Goal: Task Accomplishment & Management: Manage account settings

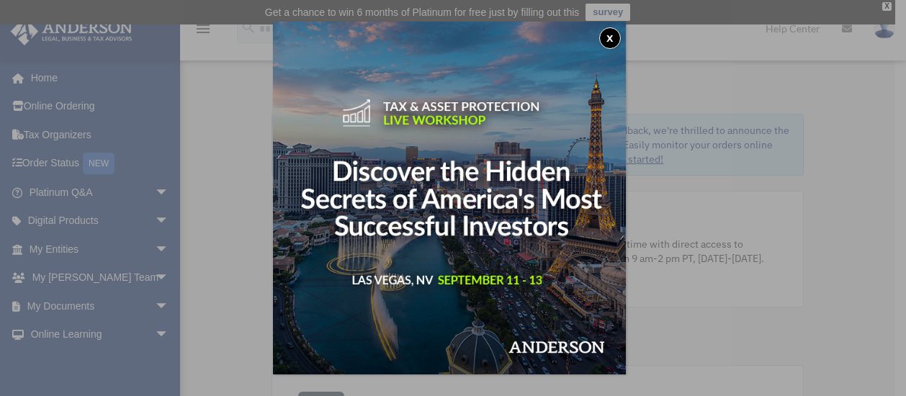
click at [618, 39] on button "x" at bounding box center [610, 38] width 22 height 22
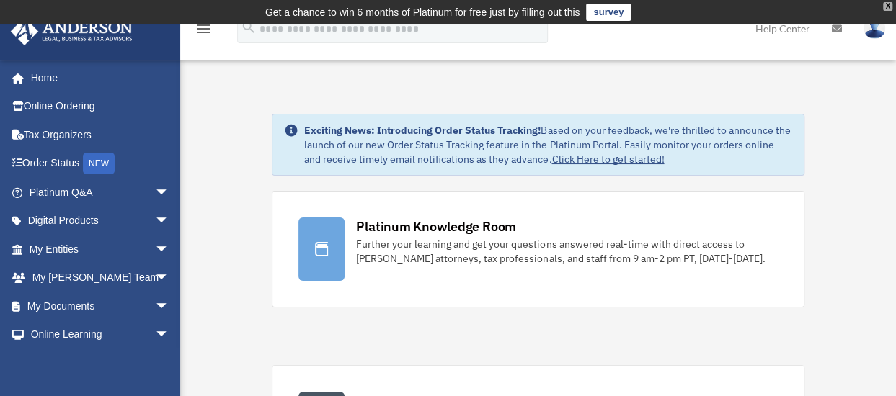
click at [891, 4] on div "X" at bounding box center [887, 6] width 9 height 9
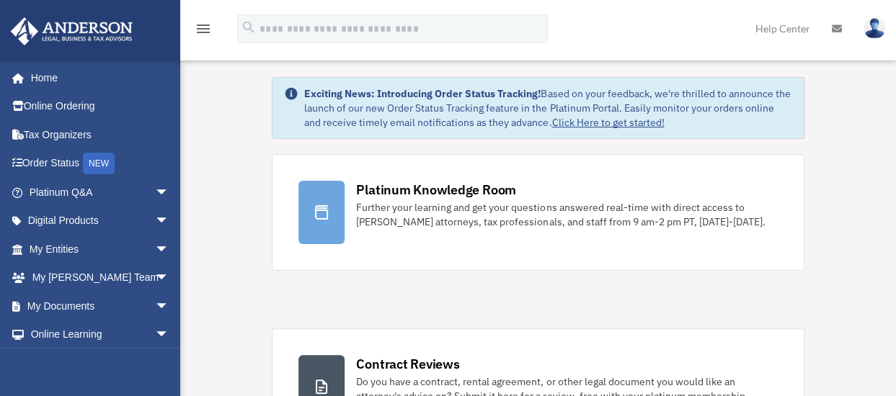
scroll to position [13, 0]
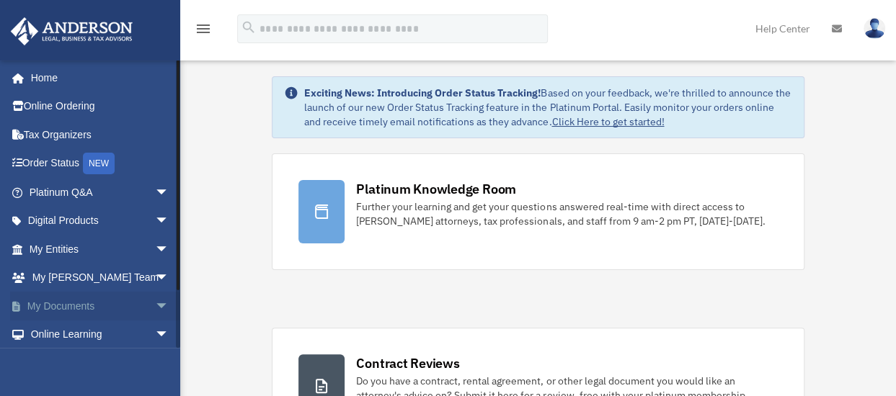
click at [89, 303] on link "My Documents arrow_drop_down" at bounding box center [100, 306] width 181 height 29
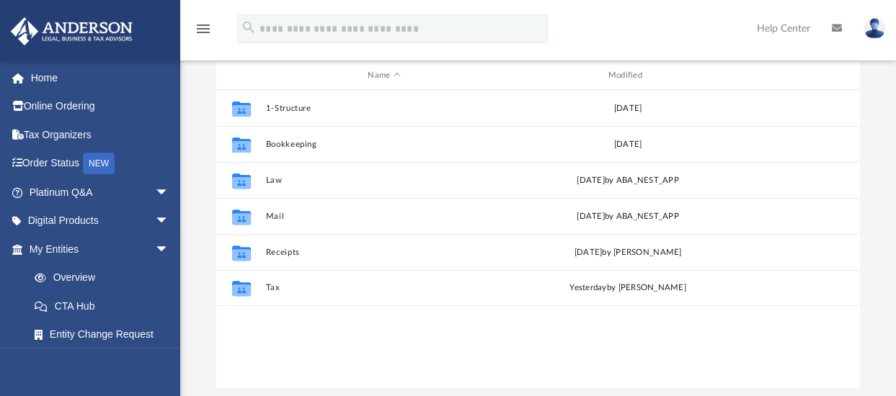
scroll to position [152, 0]
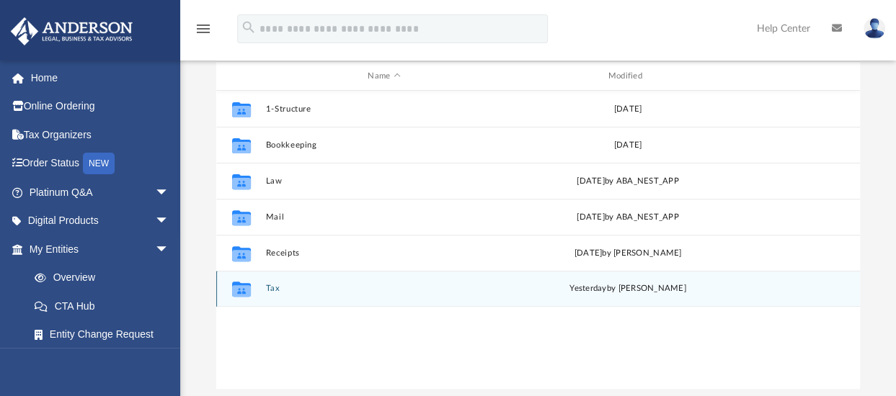
click at [261, 287] on div "Collaborated Folder Tax [DATE] by [PERSON_NAME]" at bounding box center [537, 289] width 643 height 36
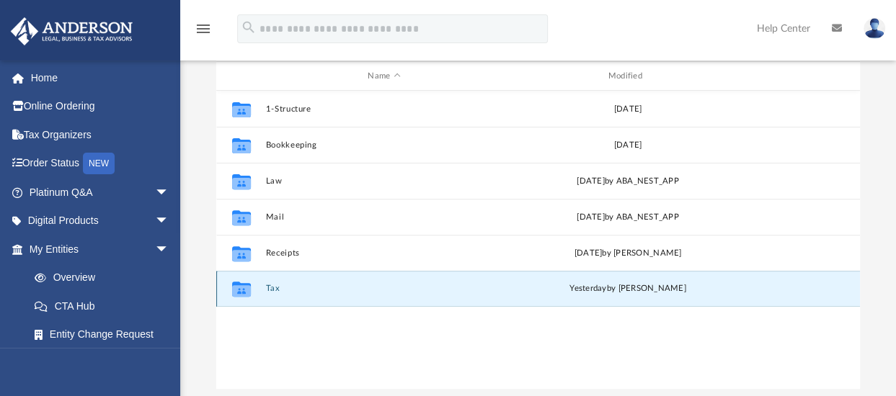
click at [249, 289] on icon "grid" at bounding box center [240, 291] width 19 height 12
click at [271, 287] on button "Tax" at bounding box center [383, 289] width 237 height 9
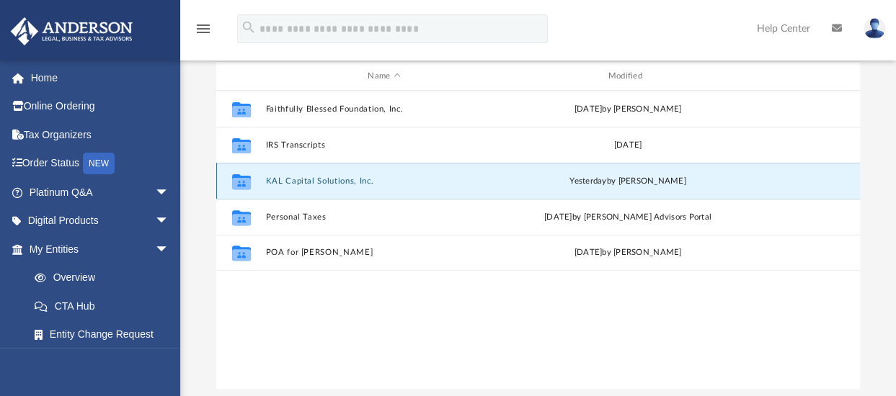
click at [278, 179] on button "KAL Capital Solutions, Inc." at bounding box center [383, 181] width 237 height 9
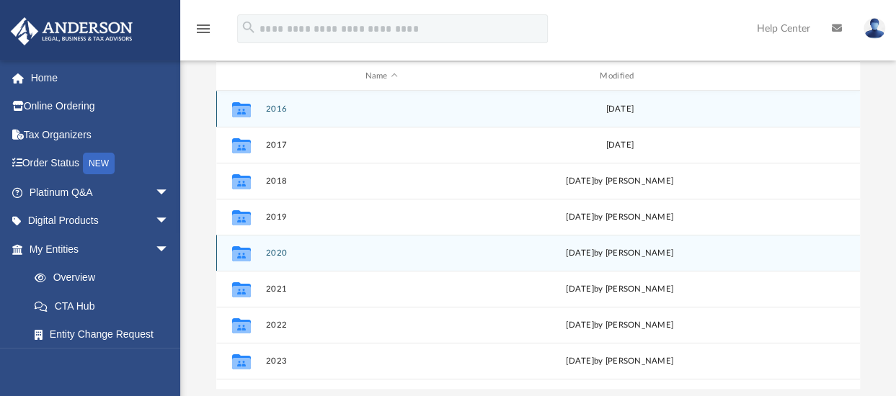
scroll to position [24, 0]
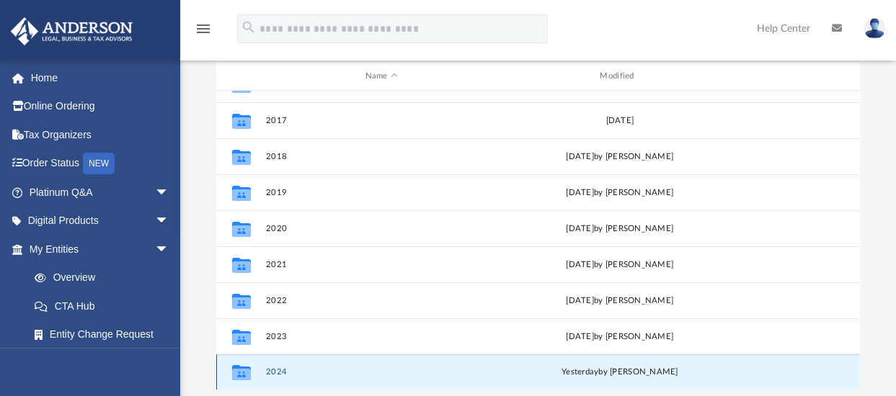
click at [274, 371] on button "2024" at bounding box center [381, 372] width 232 height 9
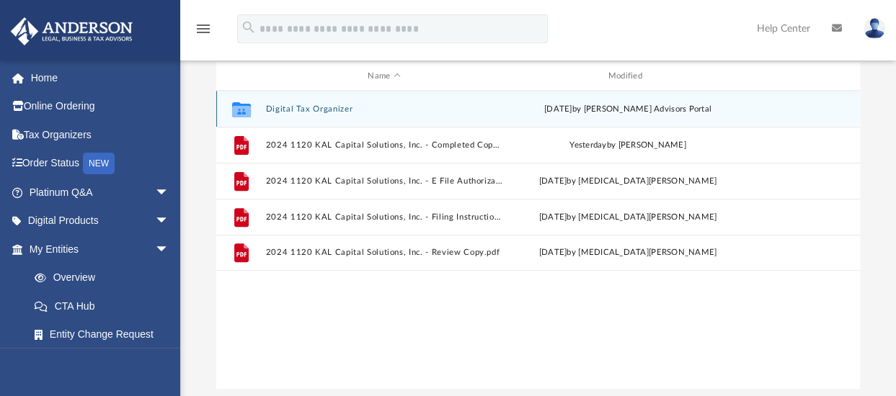
scroll to position [0, 0]
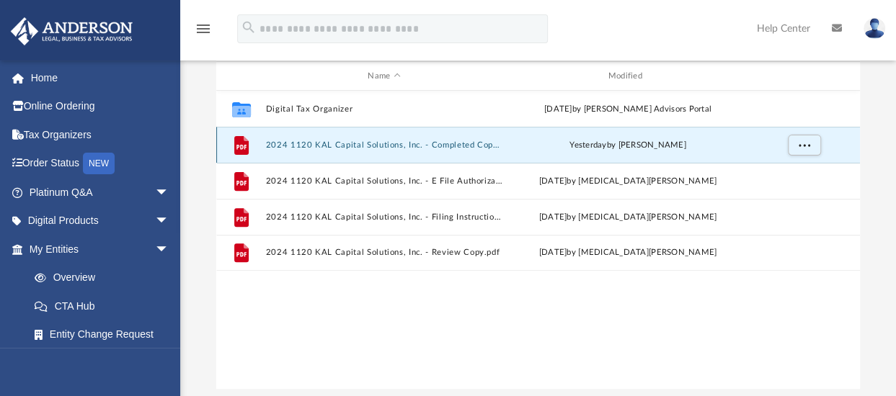
click at [272, 146] on button "2024 1120 KAL Capital Solutions, Inc. - Completed Copy.pdf" at bounding box center [383, 145] width 237 height 9
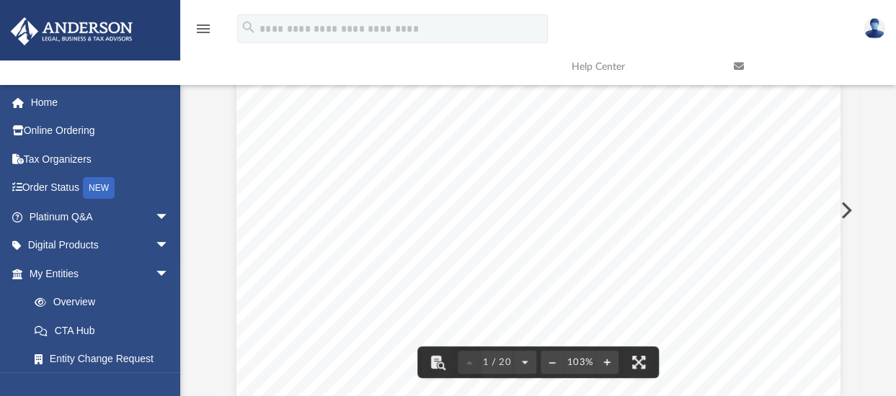
scroll to position [59, 0]
click at [554, 363] on button "File preview" at bounding box center [551, 363] width 23 height 32
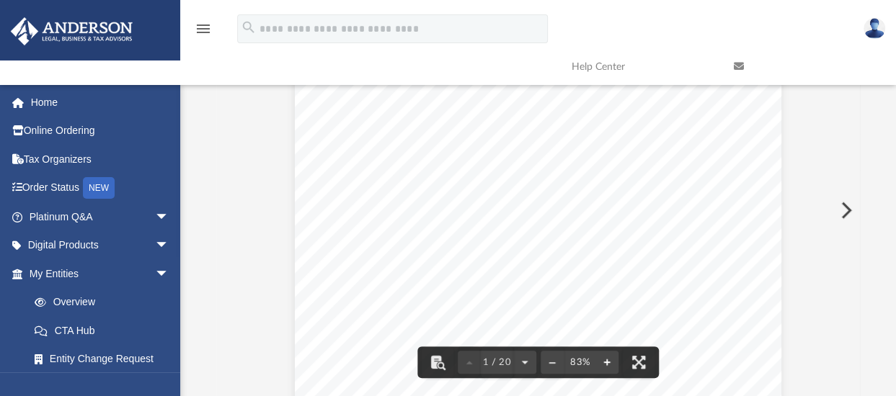
click at [611, 361] on button "File preview" at bounding box center [606, 363] width 23 height 32
click at [556, 362] on button "File preview" at bounding box center [551, 363] width 23 height 32
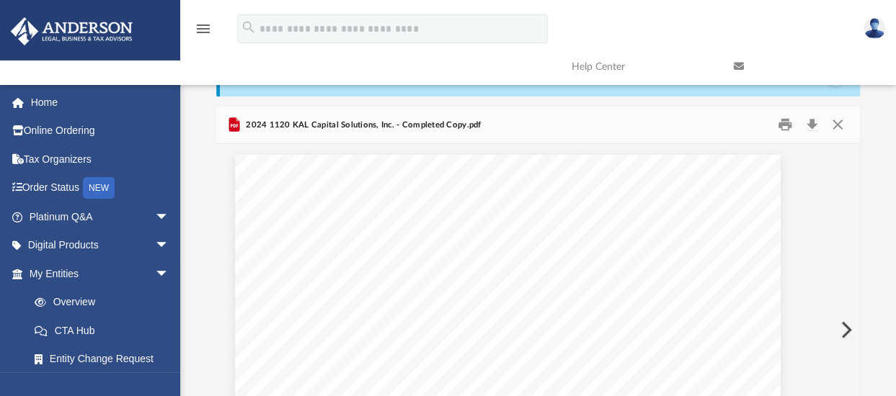
scroll to position [0, 0]
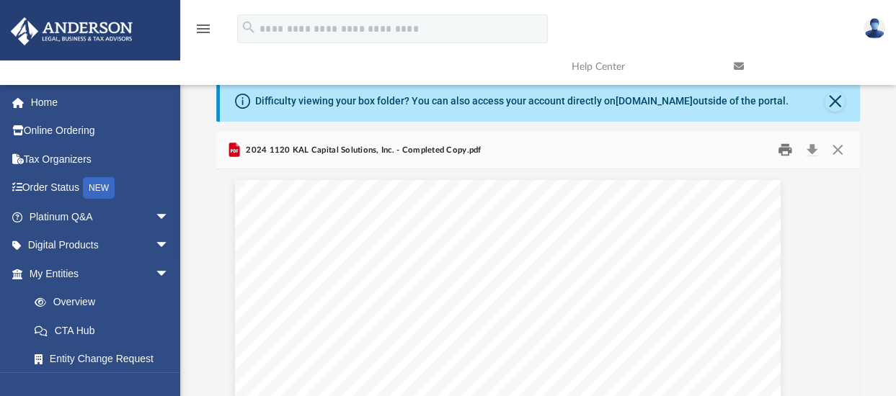
click at [786, 151] on button "Print" at bounding box center [784, 150] width 29 height 22
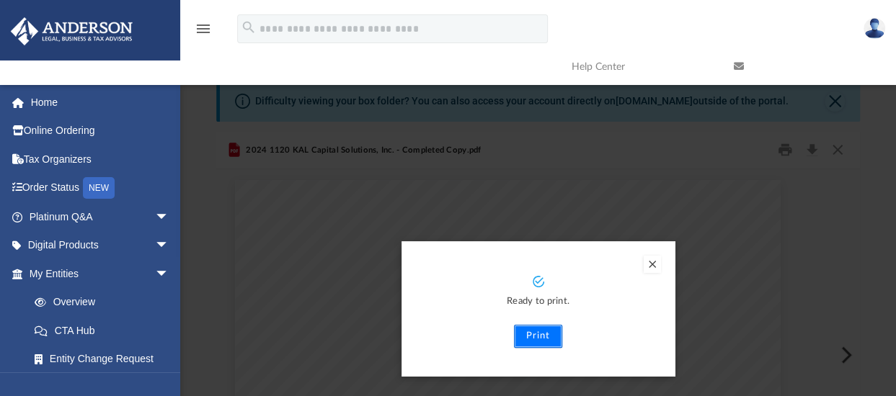
click at [539, 335] on button "Print" at bounding box center [538, 336] width 48 height 23
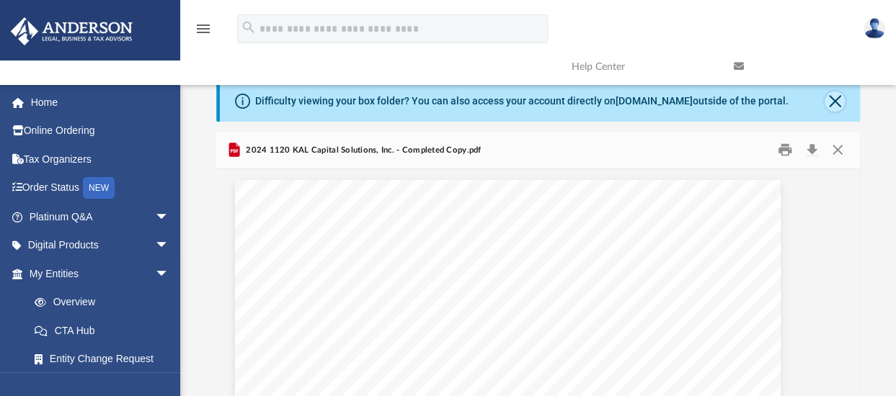
click at [838, 104] on button "Close" at bounding box center [834, 102] width 20 height 20
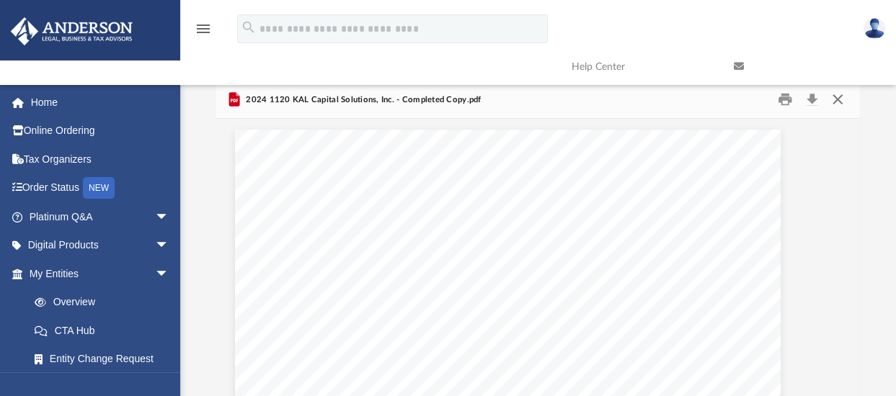
click at [839, 102] on button "Close" at bounding box center [837, 100] width 26 height 22
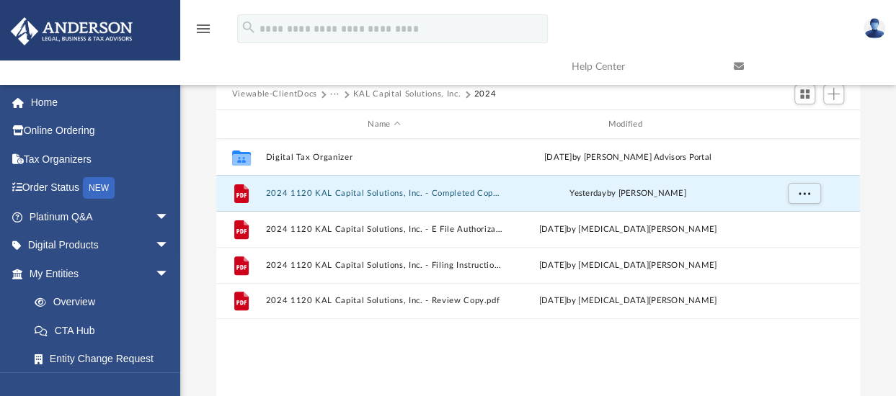
scroll to position [54, 0]
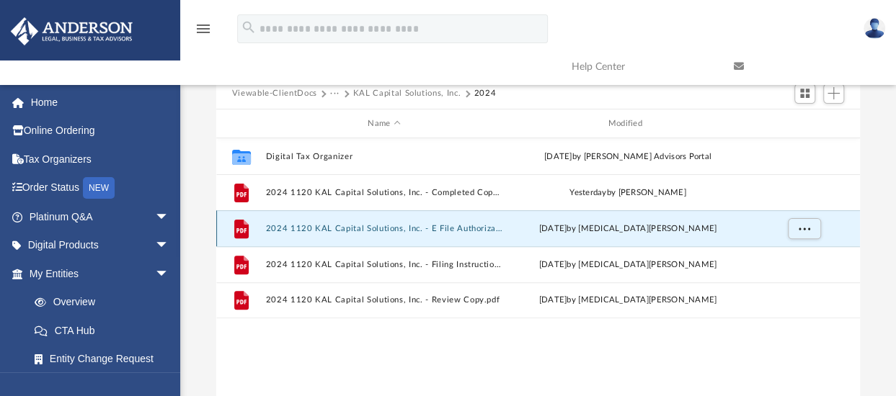
click at [450, 227] on button "2024 1120 KAL Capital Solutions, Inc. - E File Authorization - Please Sign.pdf" at bounding box center [383, 228] width 237 height 9
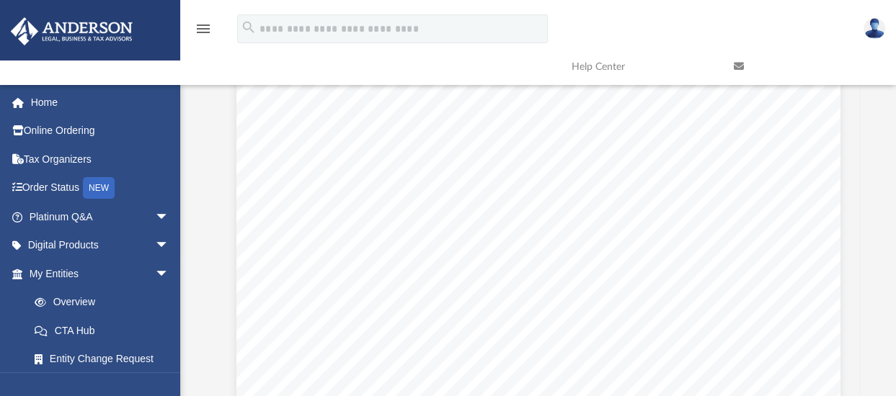
scroll to position [0, 0]
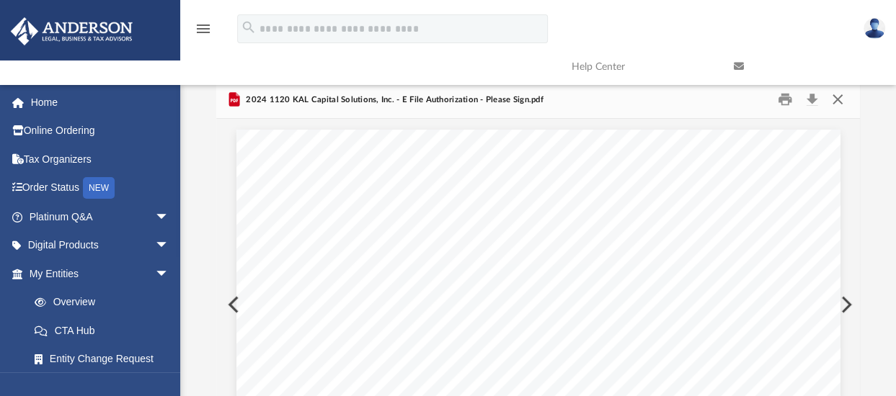
click at [840, 102] on button "Close" at bounding box center [837, 100] width 26 height 22
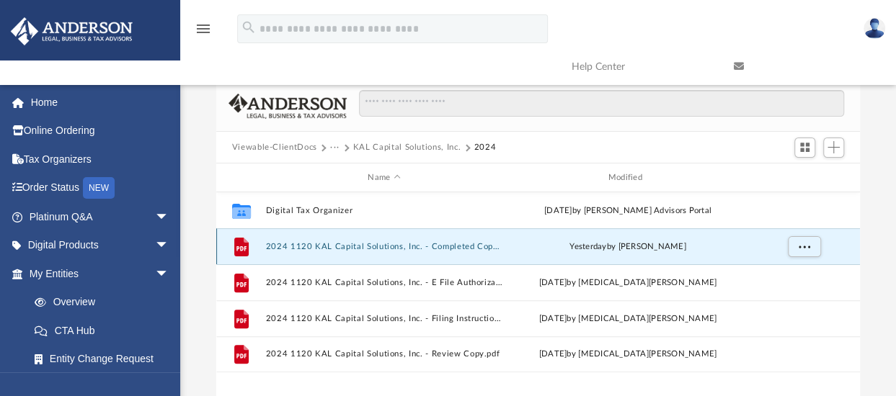
click at [386, 244] on button "2024 1120 KAL Capital Solutions, Inc. - Completed Copy.pdf" at bounding box center [383, 246] width 237 height 9
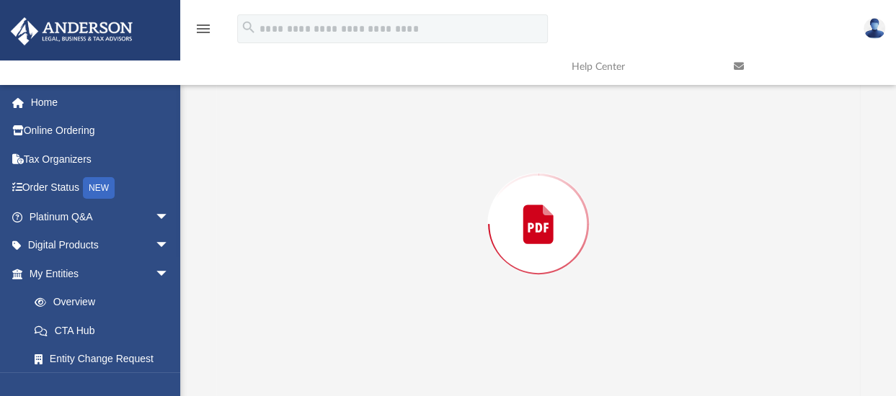
scroll to position [94, 0]
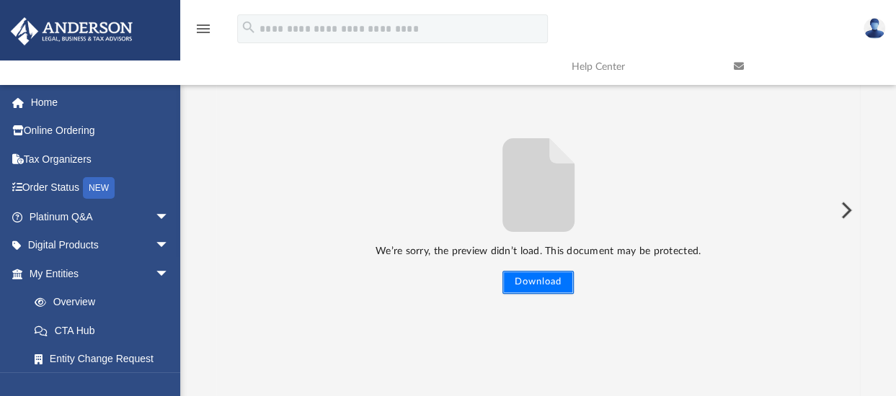
click at [546, 281] on button "Download" at bounding box center [537, 282] width 71 height 23
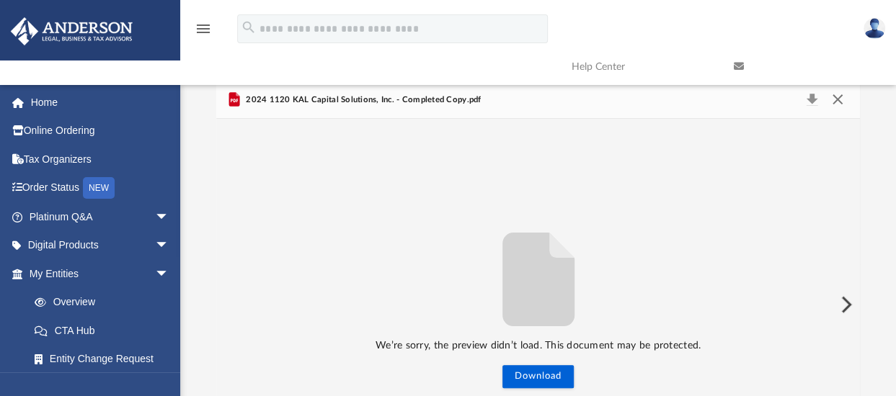
click at [839, 99] on button "Close" at bounding box center [837, 100] width 26 height 20
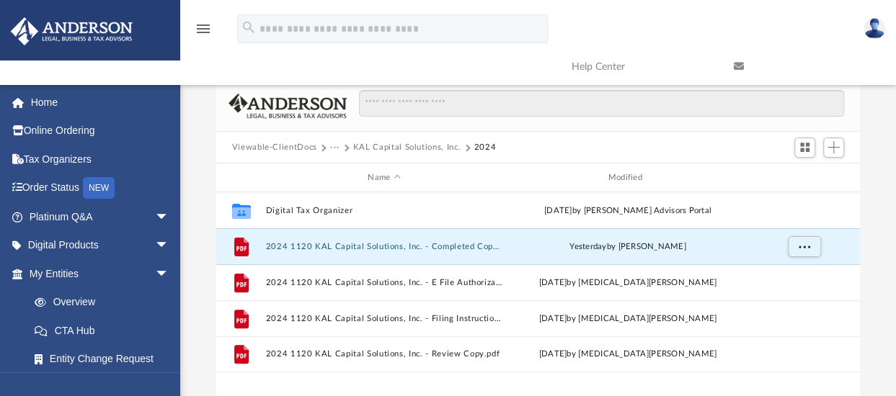
click at [340, 146] on span "···" at bounding box center [341, 147] width 22 height 13
click at [336, 145] on button "···" at bounding box center [334, 147] width 9 height 13
click at [346, 171] on li "Tax" at bounding box center [345, 172] width 14 height 15
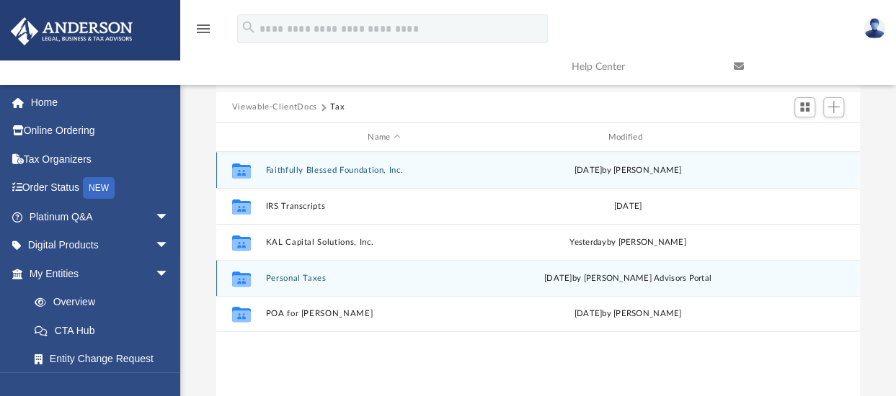
scroll to position [41, 0]
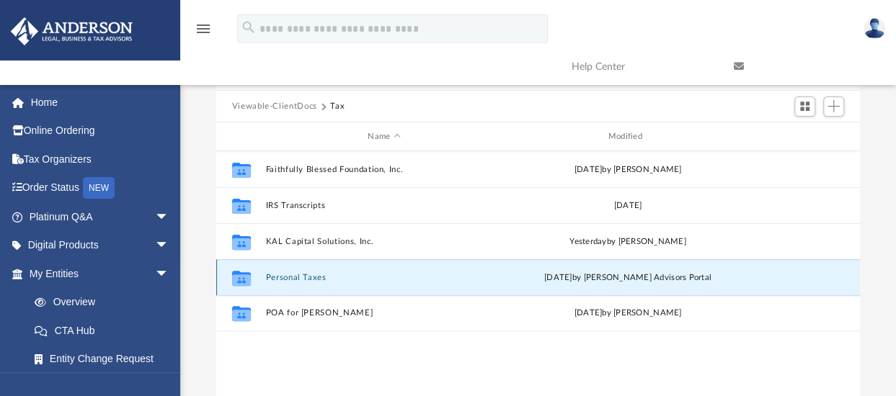
click at [321, 277] on button "Personal Taxes" at bounding box center [383, 277] width 237 height 9
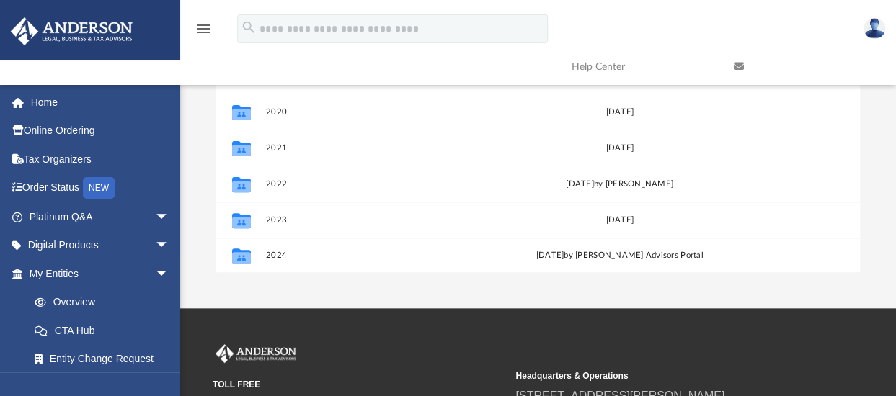
scroll to position [220, 0]
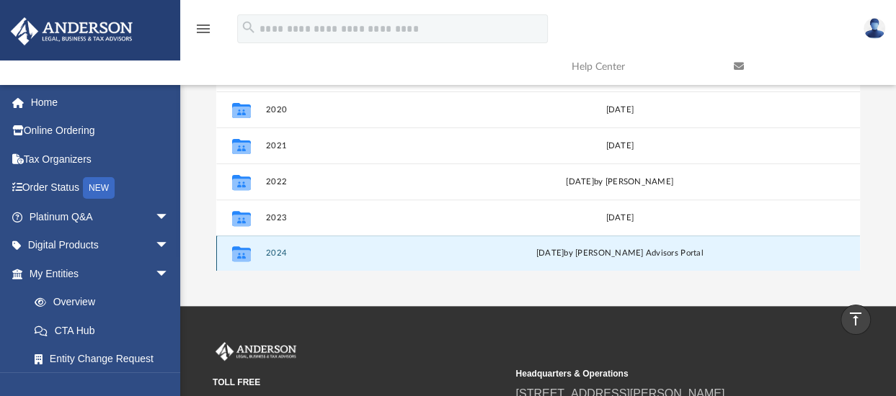
click at [394, 251] on button "2024" at bounding box center [381, 253] width 232 height 9
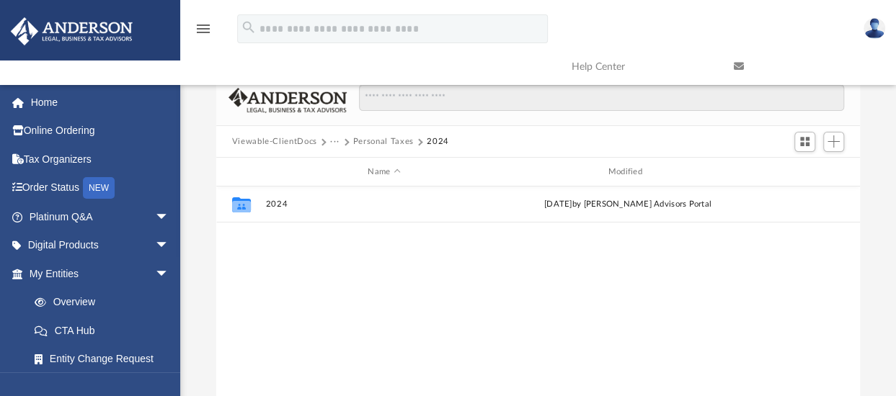
scroll to position [0, 0]
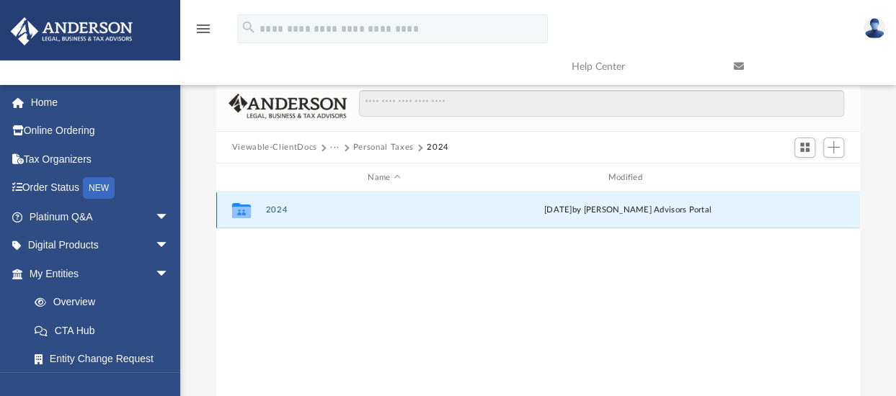
click at [276, 213] on button "2024" at bounding box center [383, 210] width 237 height 9
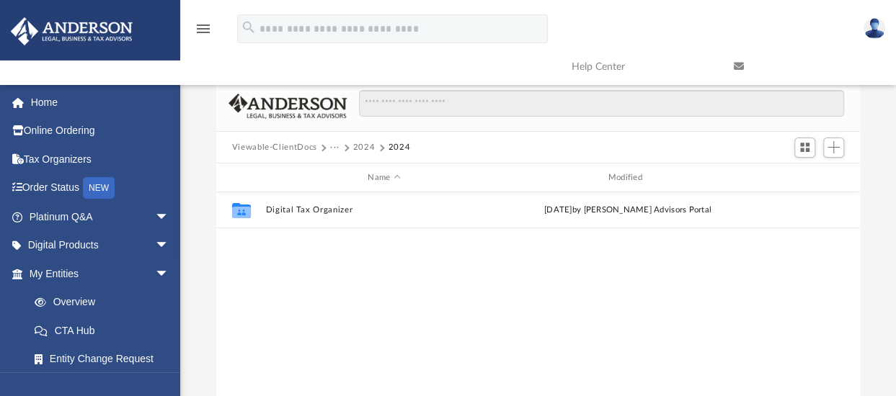
click at [388, 155] on div "Viewable-ClientDocs ··· 2024 2024" at bounding box center [538, 148] width 644 height 32
click at [367, 151] on button "2024" at bounding box center [364, 147] width 22 height 13
click at [334, 149] on button "···" at bounding box center [334, 147] width 9 height 13
click at [330, 147] on button "···" at bounding box center [334, 147] width 9 height 13
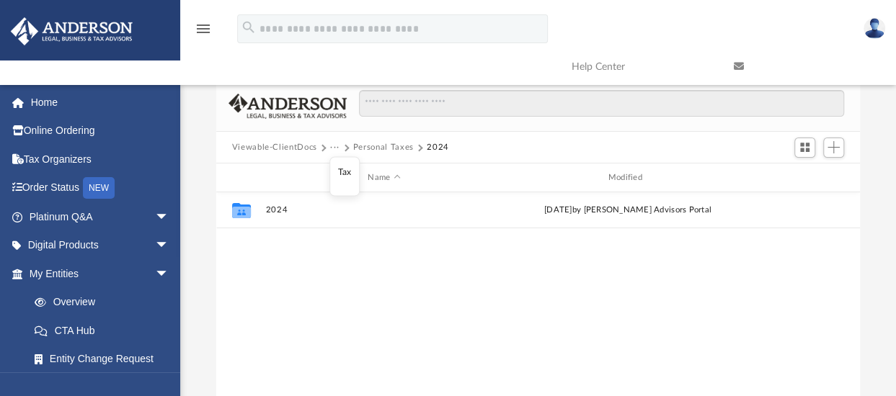
click at [343, 177] on li "Tax" at bounding box center [345, 172] width 14 height 15
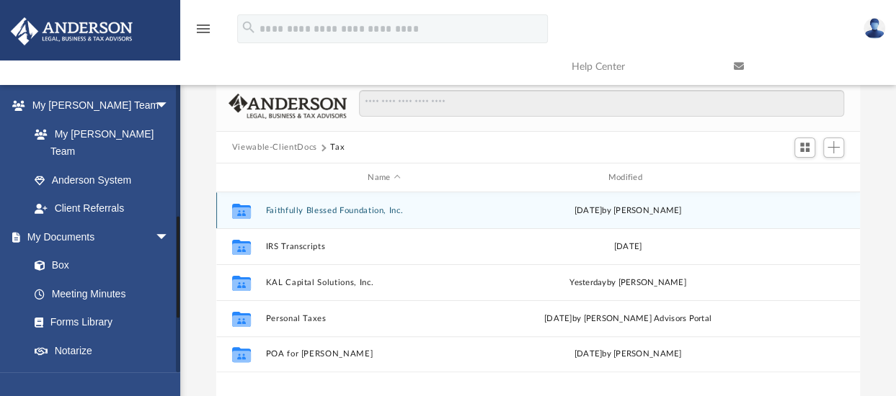
scroll to position [365, 0]
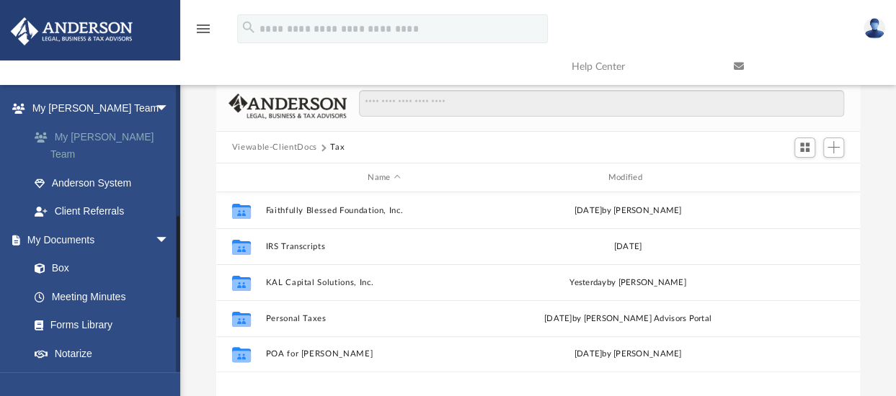
click at [79, 138] on link "My [PERSON_NAME] Team" at bounding box center [105, 145] width 171 height 46
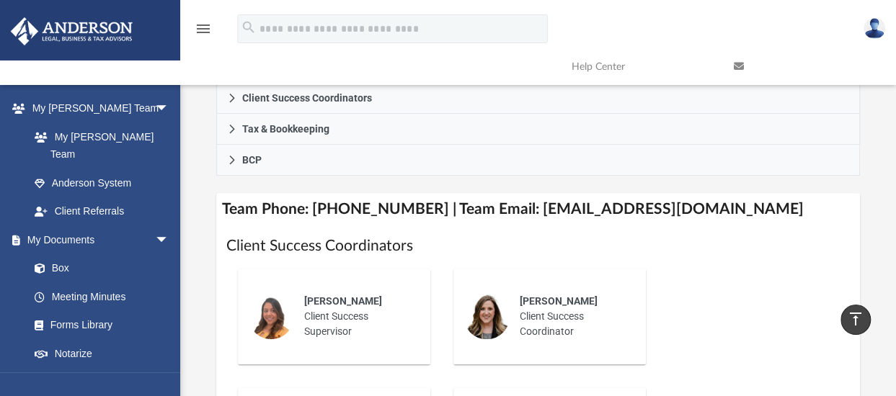
scroll to position [443, 0]
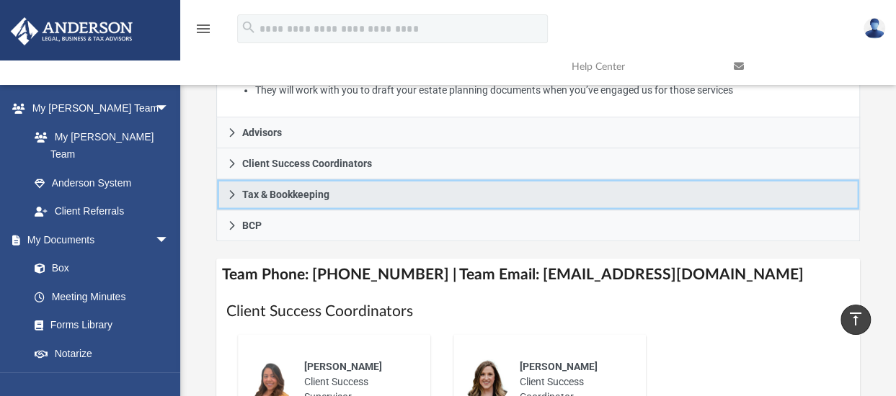
click at [229, 194] on icon at bounding box center [232, 195] width 10 height 10
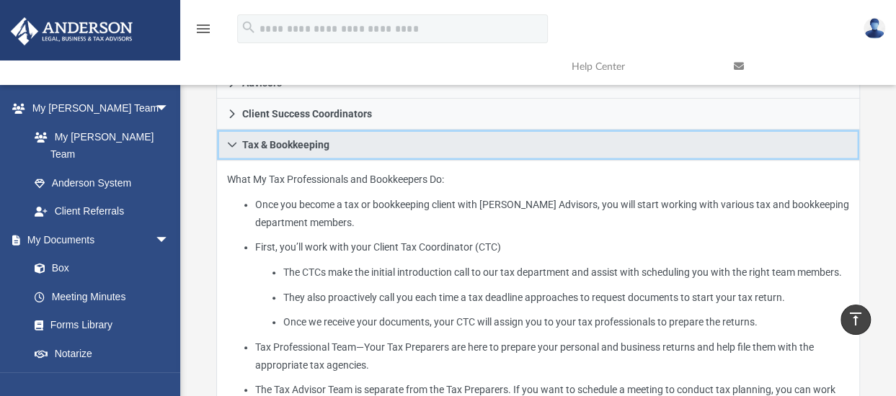
scroll to position [346, 0]
click at [233, 145] on icon at bounding box center [232, 145] width 9 height 5
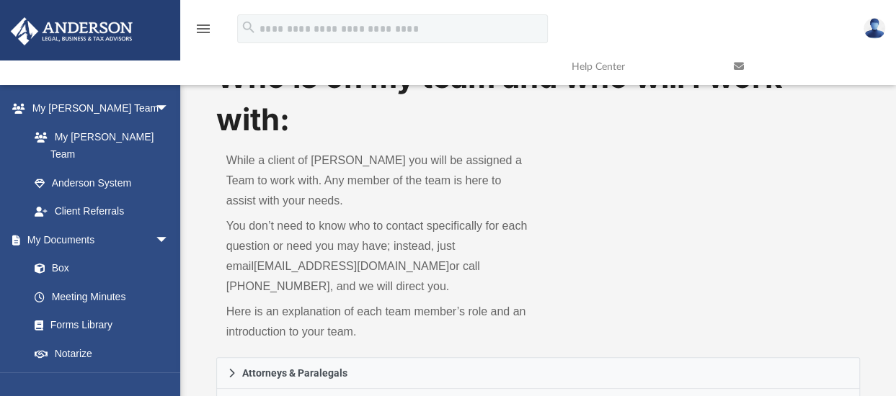
scroll to position [0, 0]
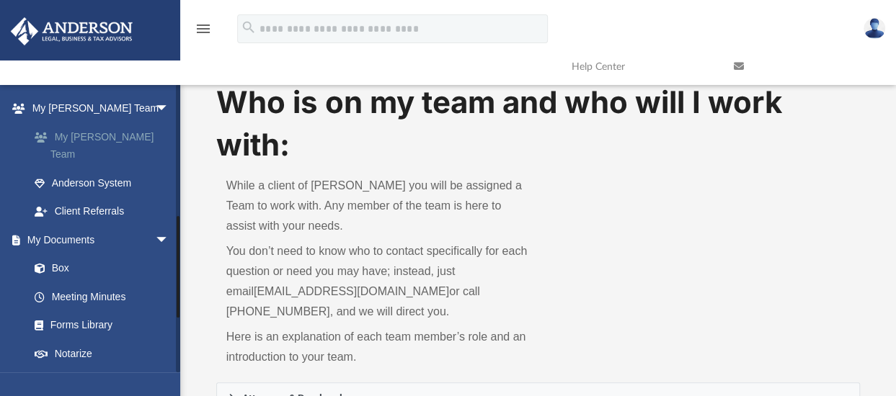
click at [114, 135] on link "My [PERSON_NAME] Team" at bounding box center [105, 145] width 171 height 46
click at [89, 169] on link "Anderson System" at bounding box center [105, 183] width 171 height 29
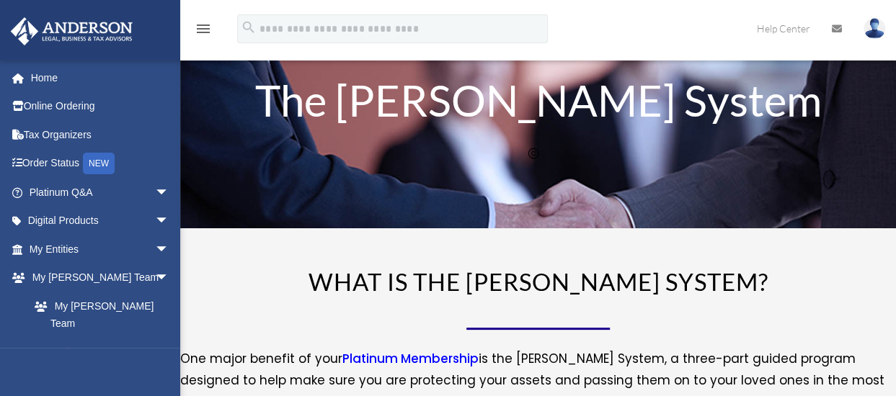
click at [871, 32] on img at bounding box center [874, 28] width 22 height 21
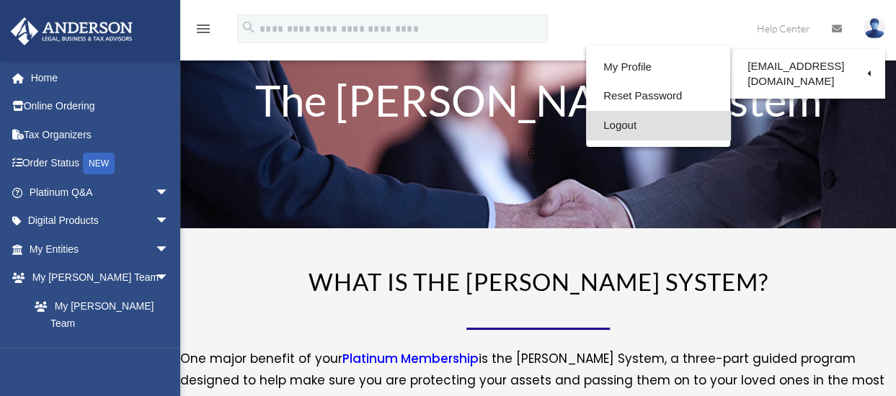
click at [598, 129] on link "Logout" at bounding box center [658, 126] width 144 height 30
